Goal: Information Seeking & Learning: Understand process/instructions

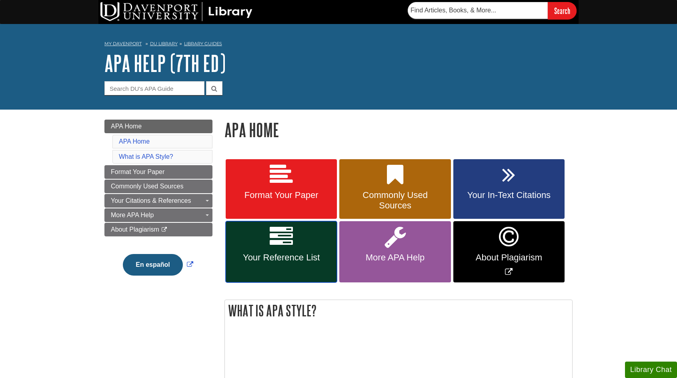
click at [277, 247] on icon at bounding box center [281, 236] width 23 height 23
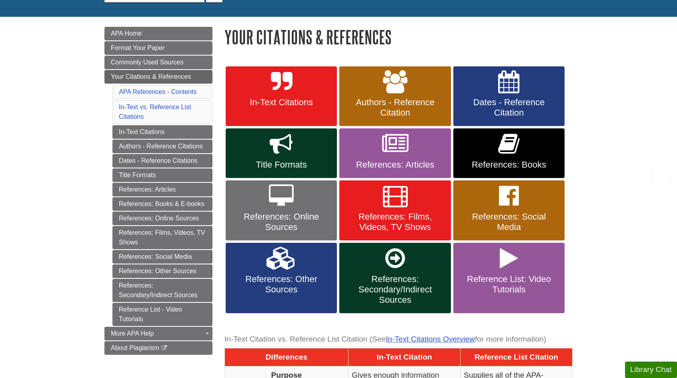
scroll to position [96, 0]
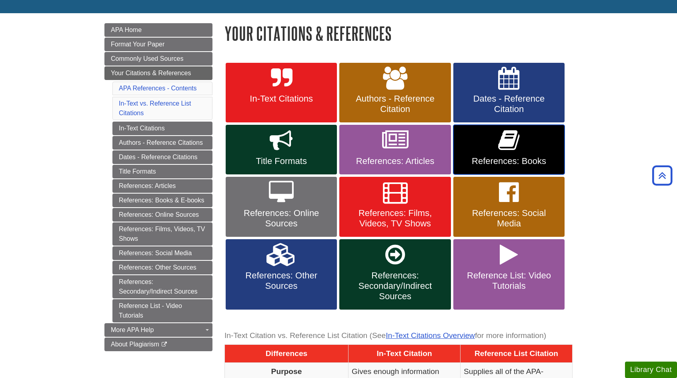
click at [531, 139] on link "References: Books" at bounding box center [508, 150] width 111 height 50
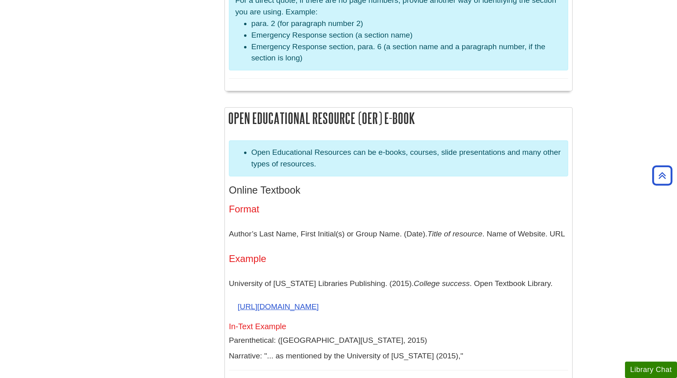
scroll to position [1589, 0]
